Goal: Transaction & Acquisition: Download file/media

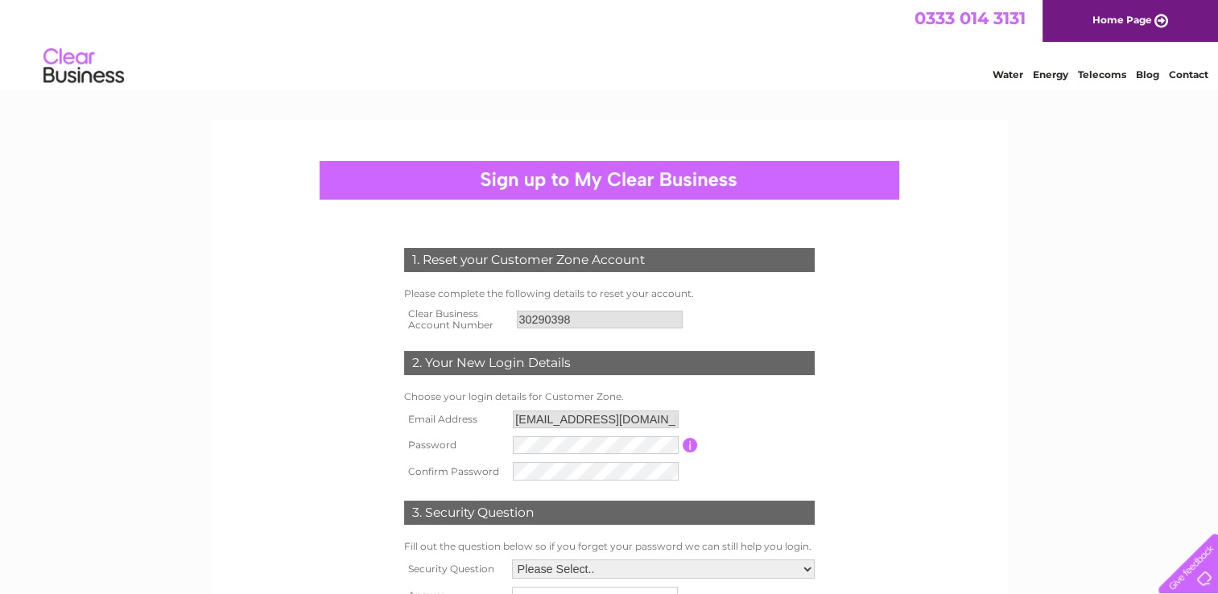
scroll to position [138, 0]
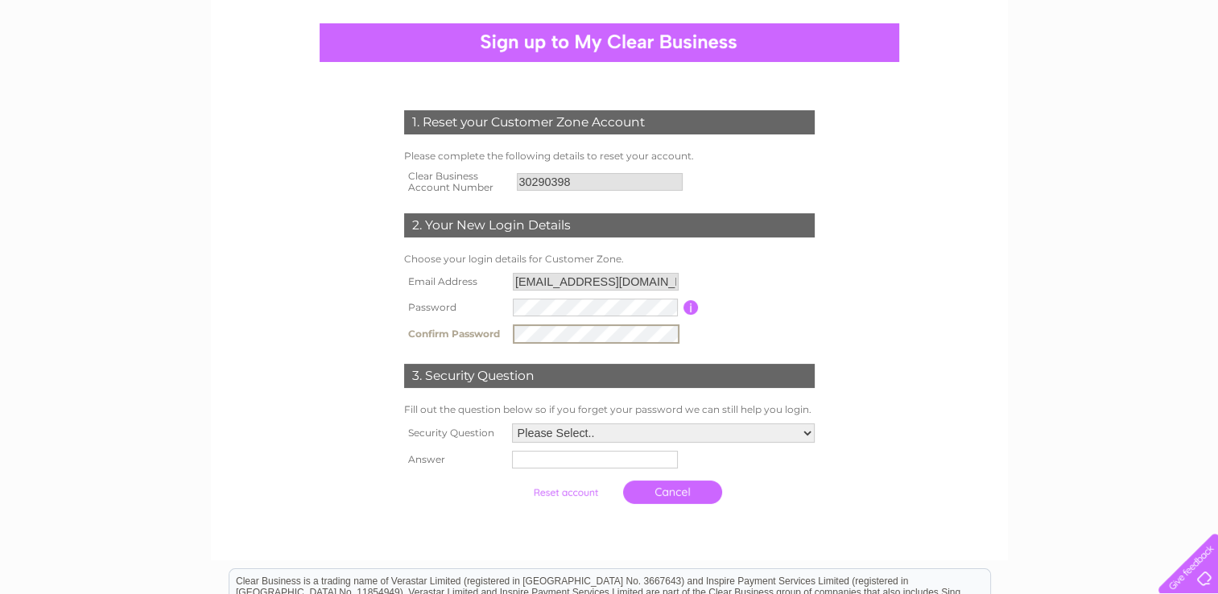
click at [776, 319] on td "Password must be at least 6 characters long" at bounding box center [759, 308] width 120 height 26
click at [641, 426] on select "Please Select.. In what town or city was your first job? In what town or city d…" at bounding box center [663, 431] width 303 height 19
select select "1"
click at [510, 422] on select "Please Select.. In what town or city was your first job? In what town or city d…" at bounding box center [662, 432] width 304 height 21
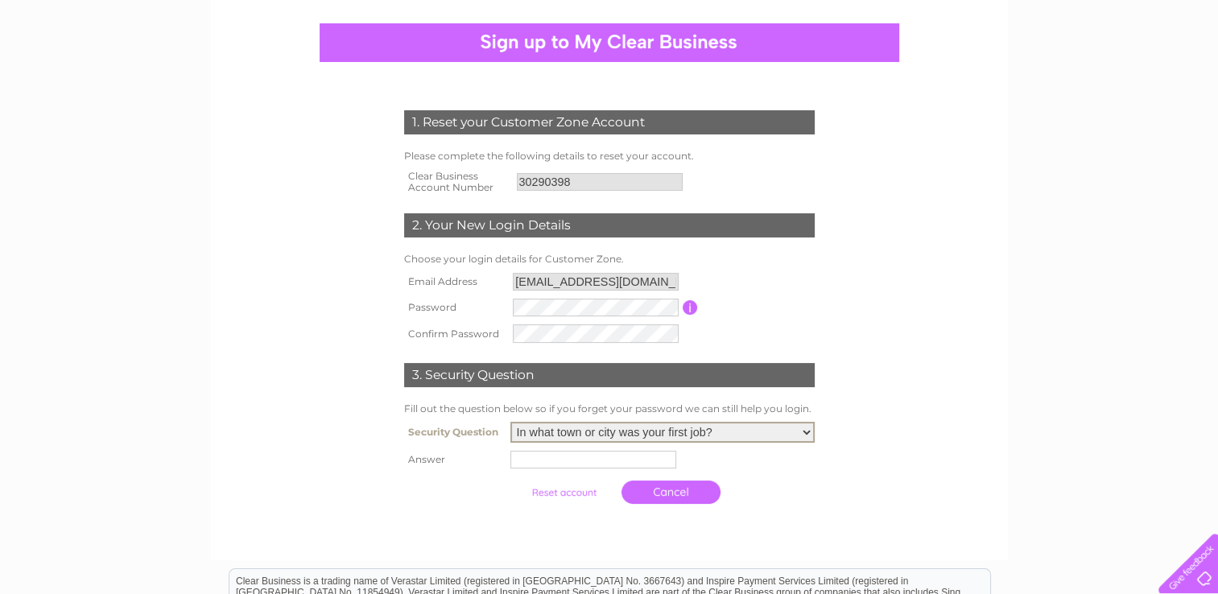
click at [535, 454] on input "text" at bounding box center [593, 460] width 166 height 18
click at [535, 454] on input "London" at bounding box center [595, 458] width 167 height 19
type input "London"
click at [496, 507] on th at bounding box center [454, 492] width 108 height 39
click at [680, 498] on link "Cancel" at bounding box center [672, 490] width 99 height 23
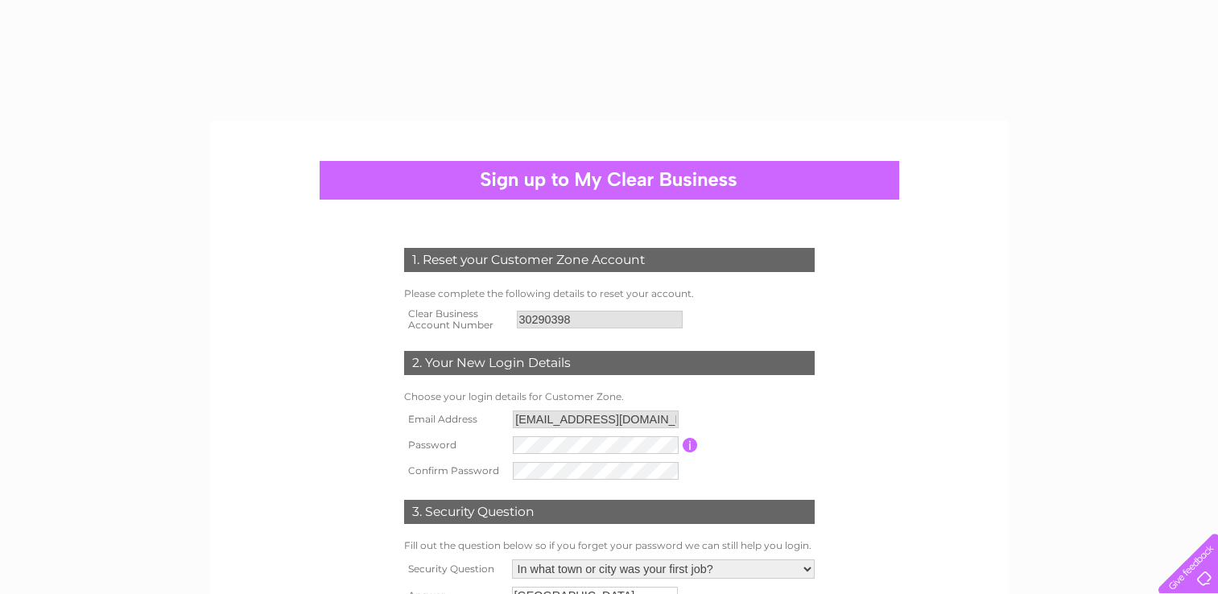
select select "1"
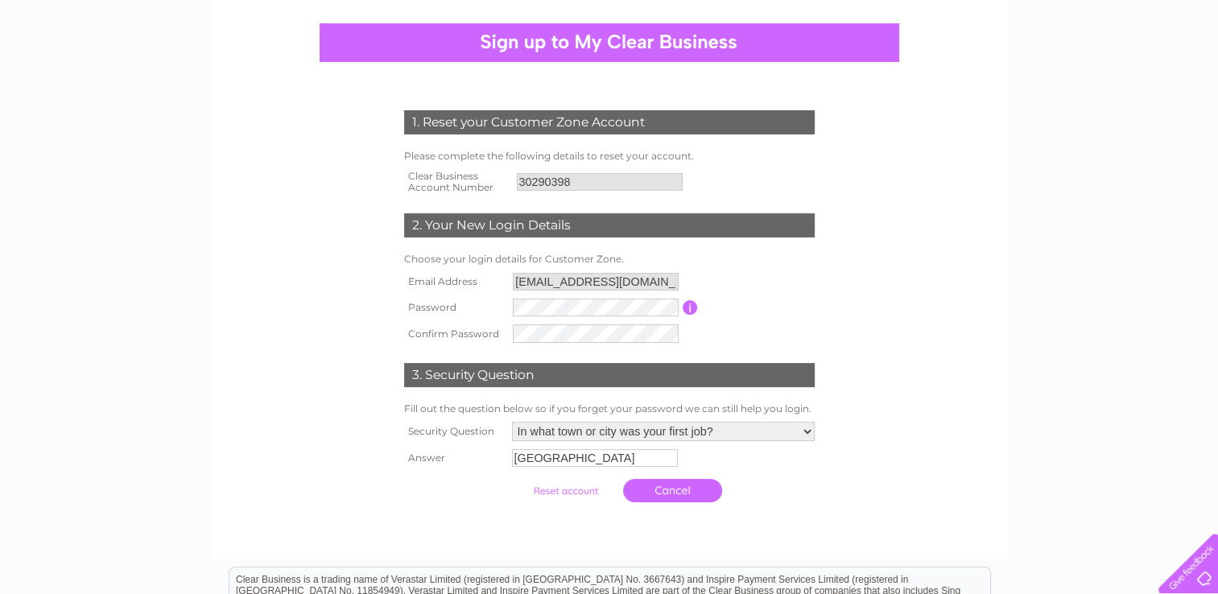
click at [571, 491] on input "submit" at bounding box center [565, 491] width 99 height 23
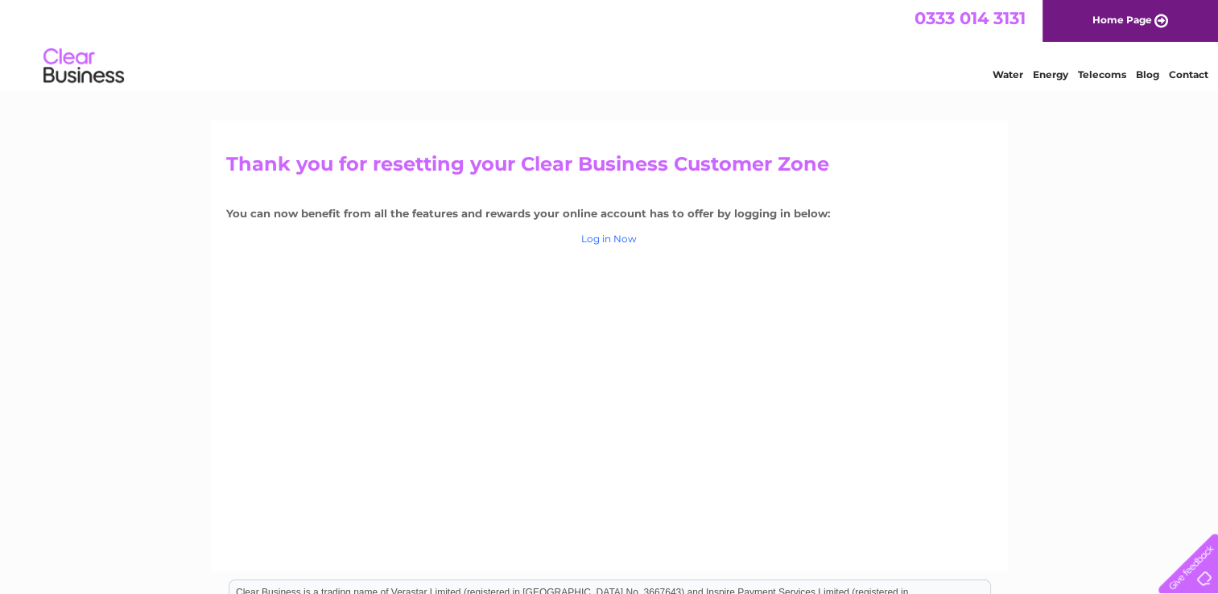
click at [605, 244] on link "Log in Now" at bounding box center [609, 239] width 56 height 12
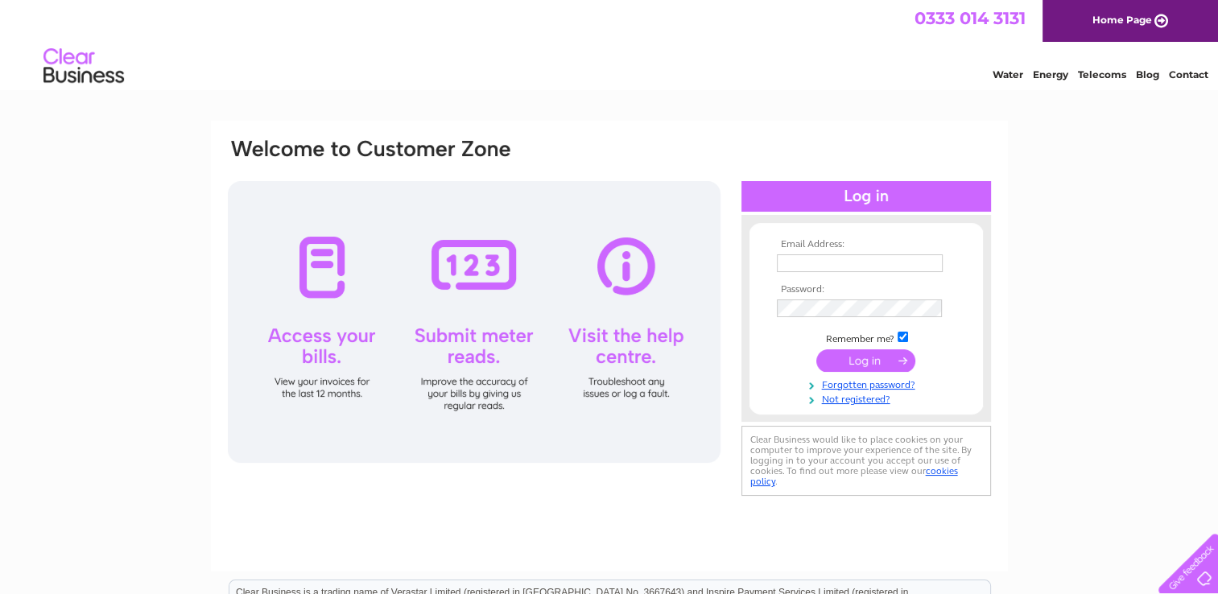
type input "[EMAIL_ADDRESS][DOMAIN_NAME]"
click at [855, 360] on input "submit" at bounding box center [865, 360] width 99 height 23
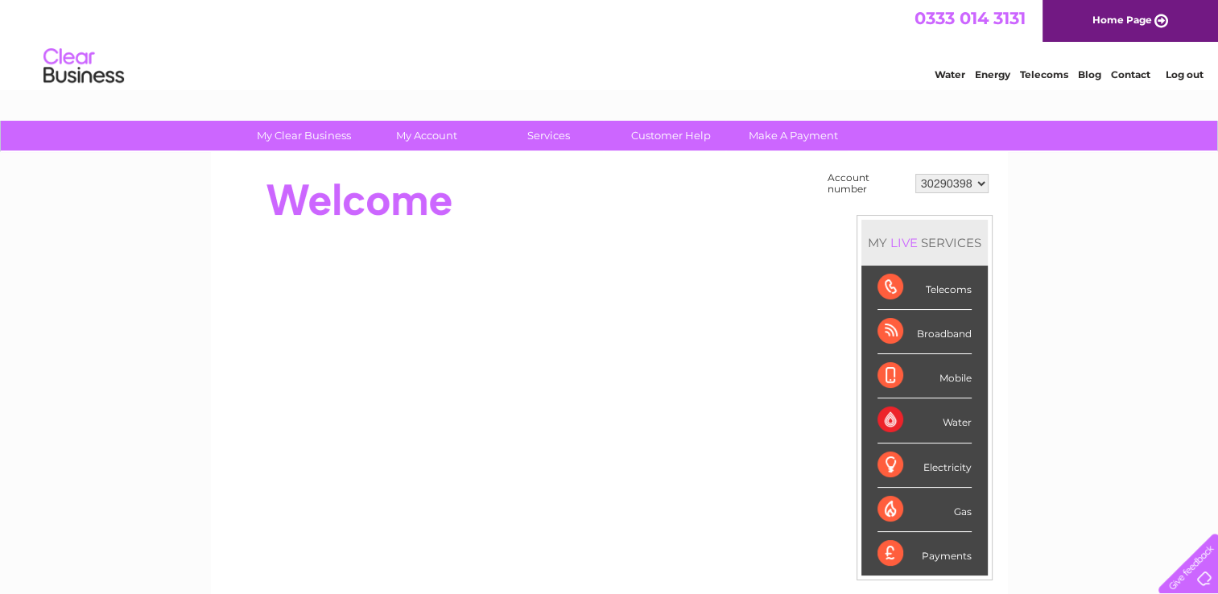
click at [955, 180] on select "30290398" at bounding box center [951, 183] width 73 height 19
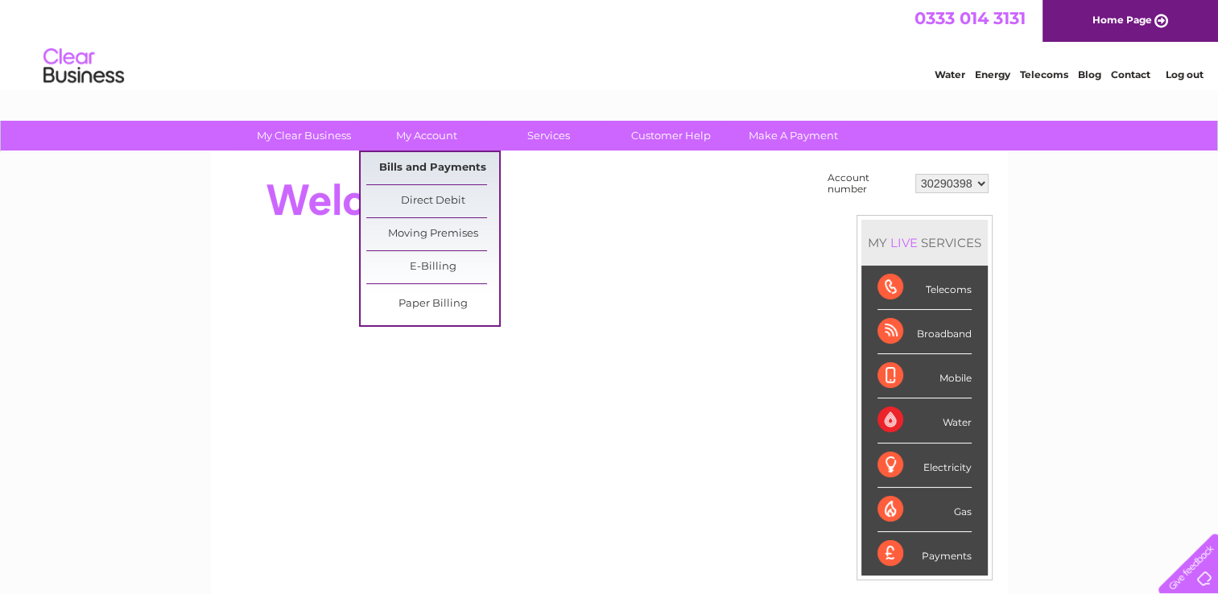
click at [436, 160] on link "Bills and Payments" at bounding box center [432, 168] width 133 height 32
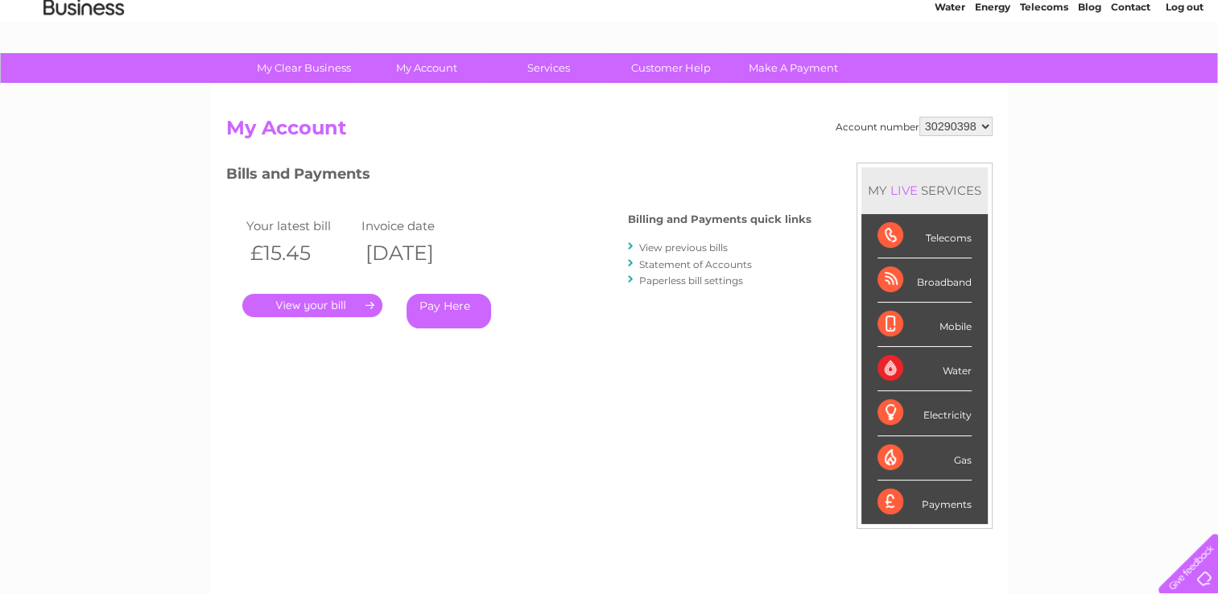
scroll to position [68, 0]
click at [329, 303] on link "." at bounding box center [312, 305] width 140 height 23
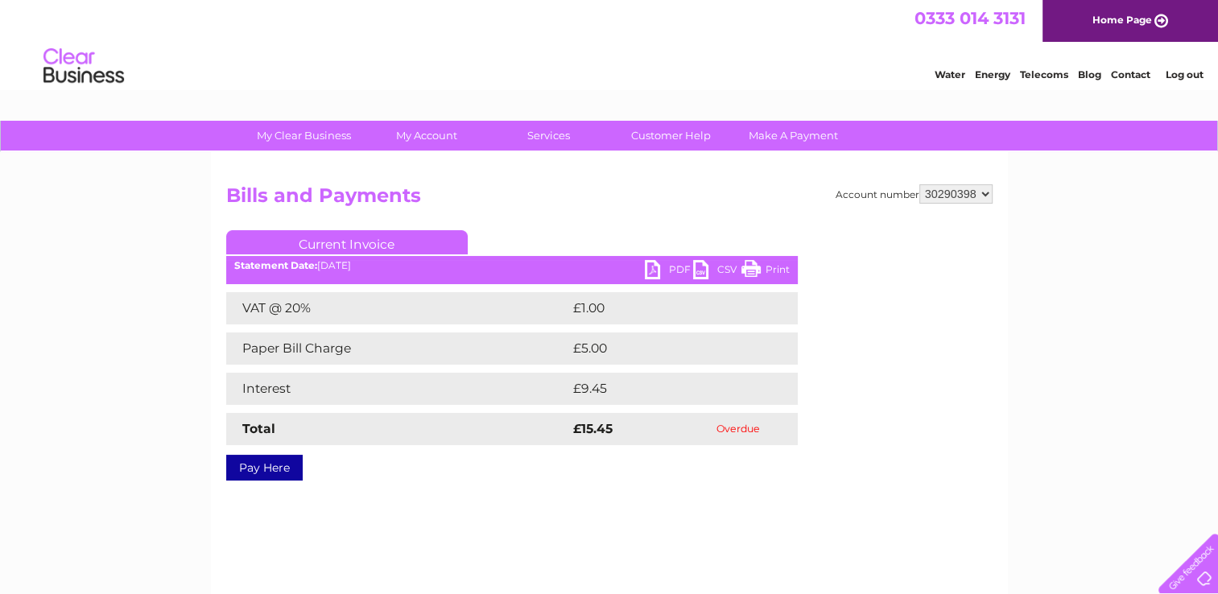
click at [659, 268] on link "PDF" at bounding box center [669, 271] width 48 height 23
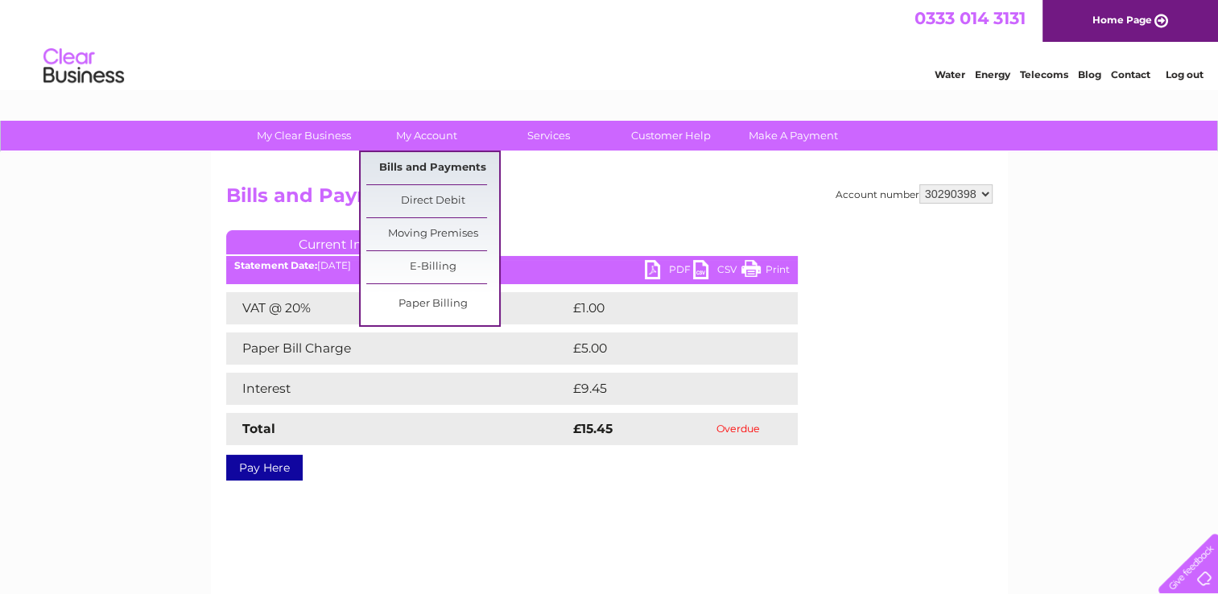
click at [424, 166] on link "Bills and Payments" at bounding box center [432, 168] width 133 height 32
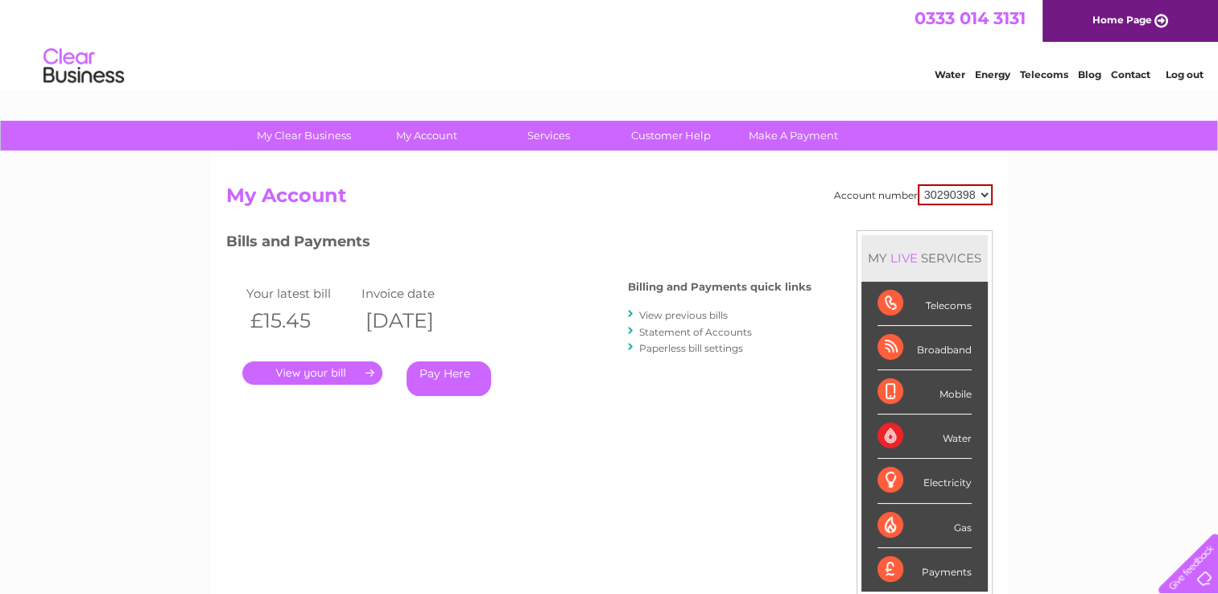
click at [657, 315] on link "View previous bills" at bounding box center [683, 315] width 89 height 12
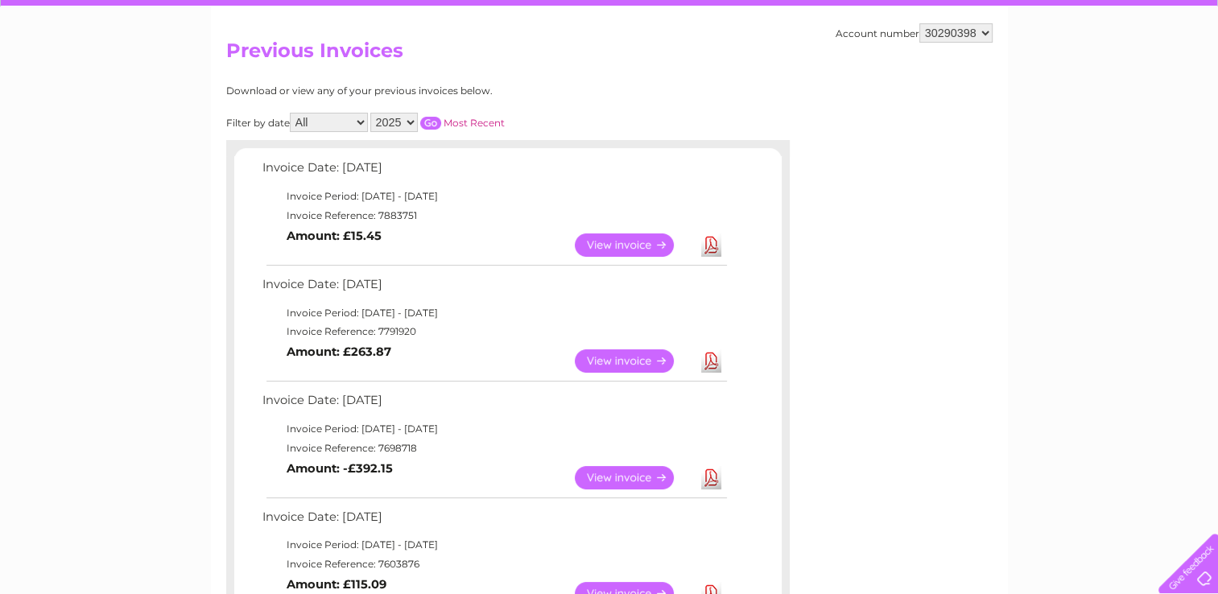
scroll to position [151, 0]
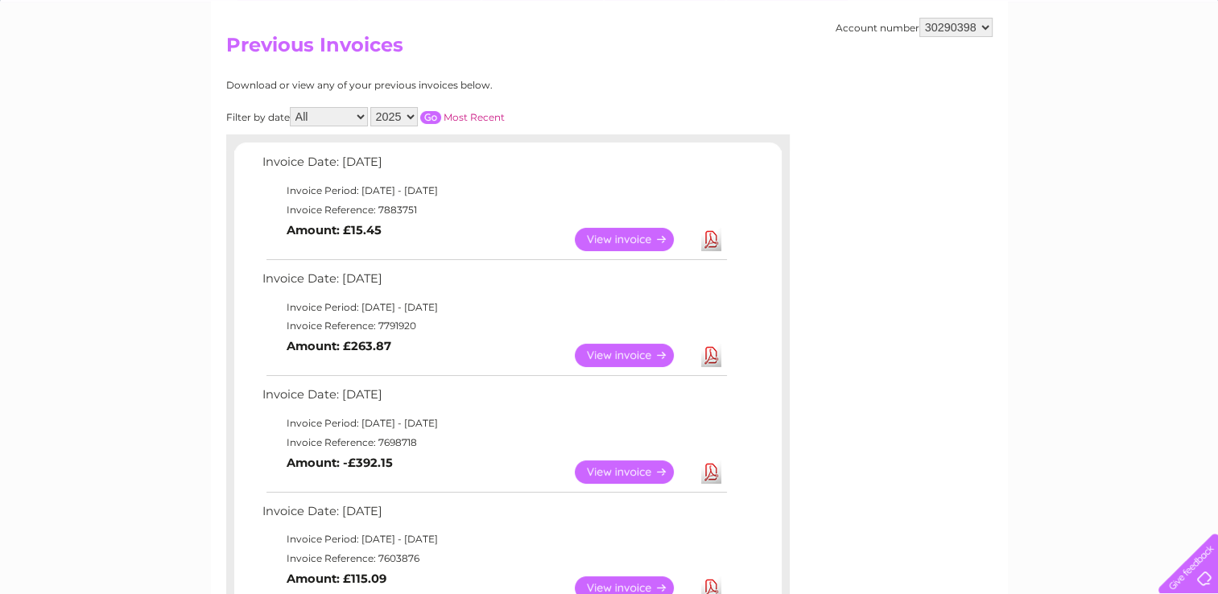
click at [706, 358] on link "Download" at bounding box center [711, 355] width 20 height 23
